Goal: Check status: Check status

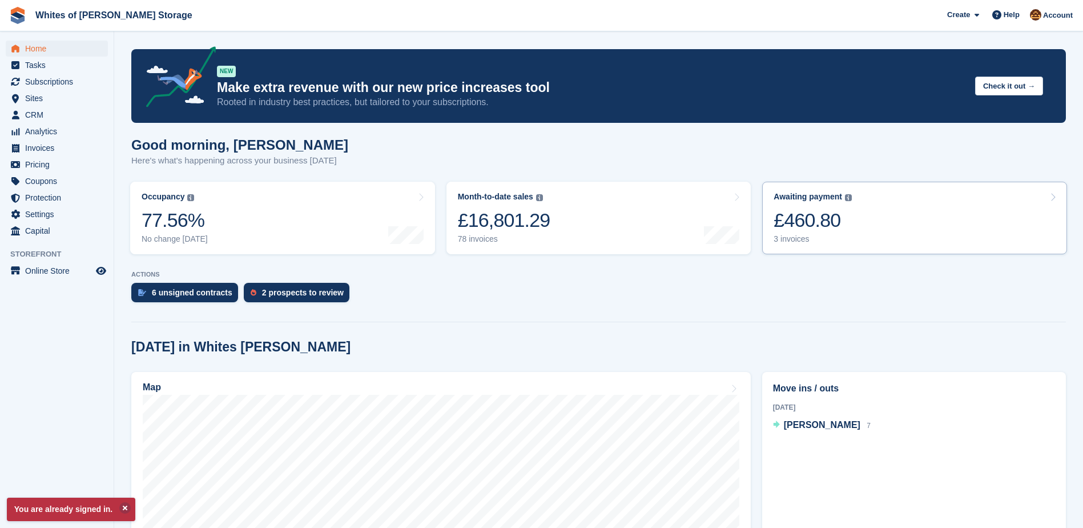
click at [811, 222] on div "£460.80" at bounding box center [813, 219] width 78 height 23
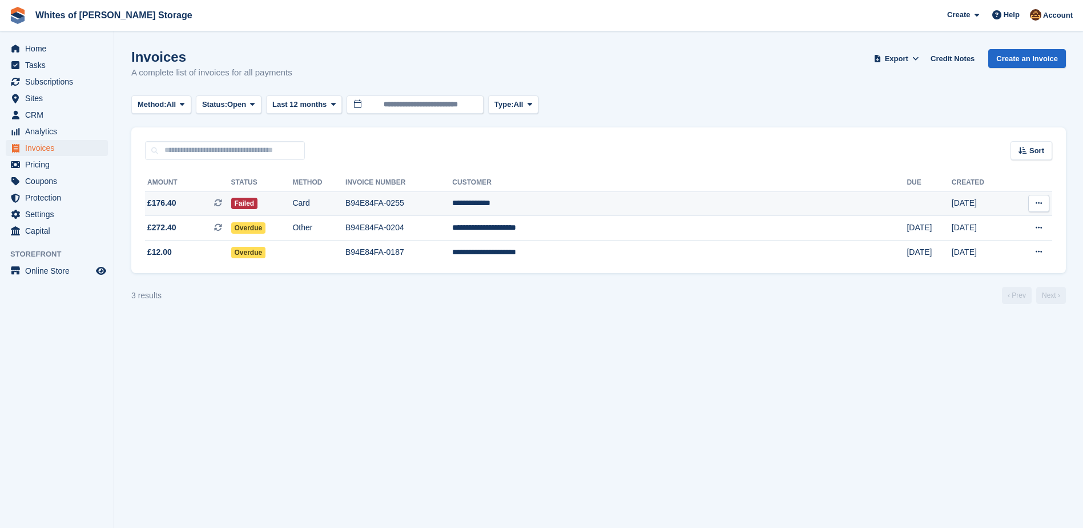
click at [633, 199] on td "**********" at bounding box center [679, 203] width 455 height 25
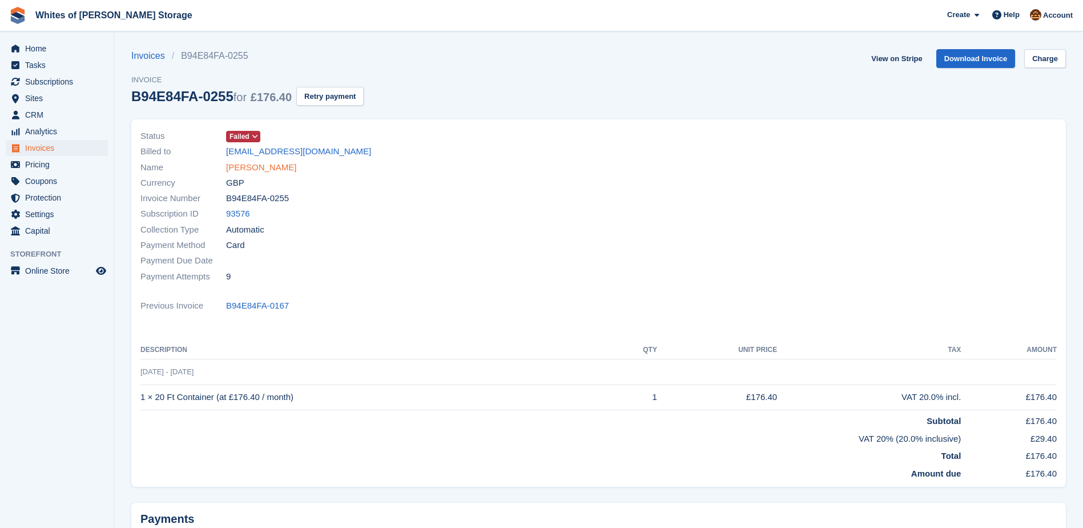
click at [272, 170] on link "[PERSON_NAME]" at bounding box center [261, 167] width 70 height 13
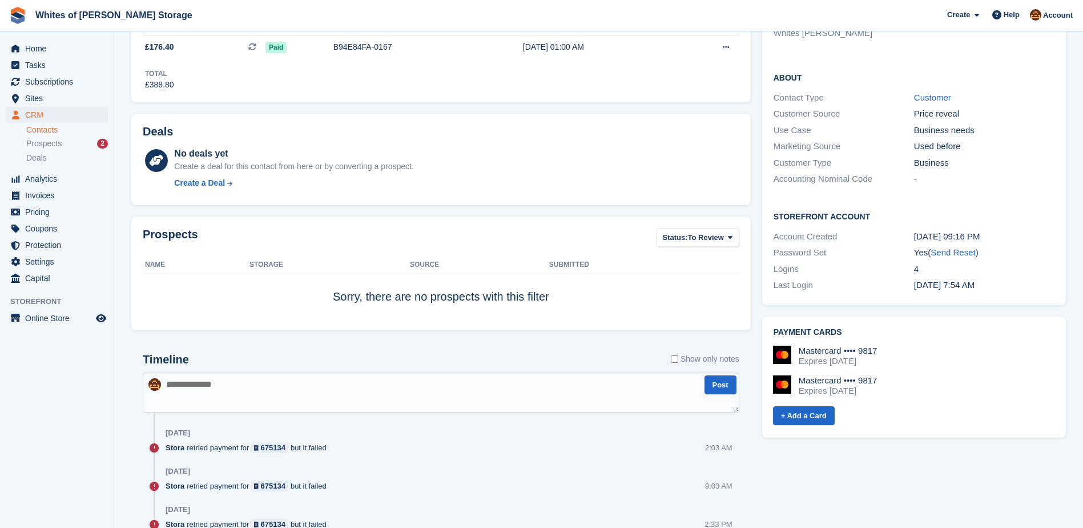
scroll to position [343, 0]
